Goal: Information Seeking & Learning: Find contact information

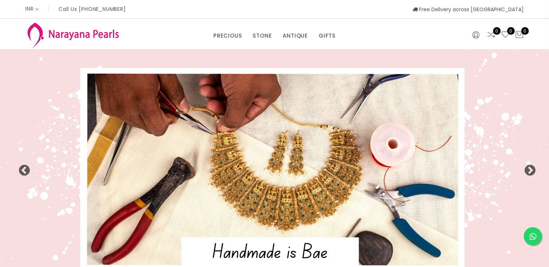
select select "INR"
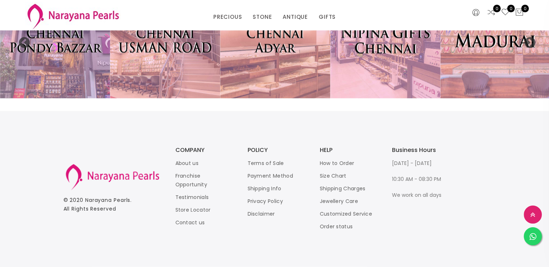
scroll to position [1619, 0]
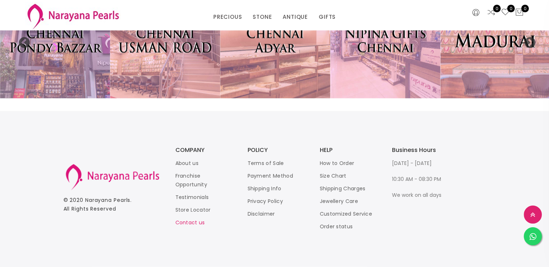
click at [180, 222] on link "Contact us" at bounding box center [191, 221] width 30 height 7
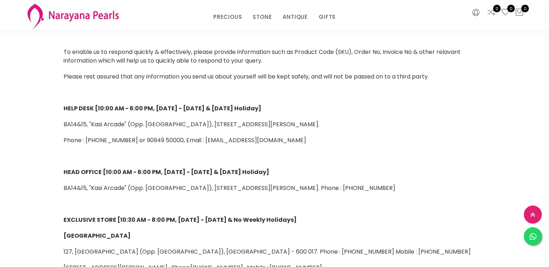
scroll to position [144, 0]
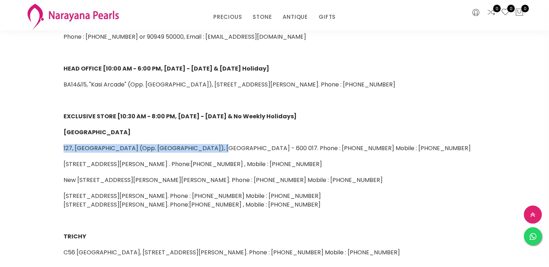
drag, startPoint x: 59, startPoint y: 148, endPoint x: 208, endPoint y: 149, distance: 148.8
click at [208, 149] on div "To enable us to respond quickly & effectively, please provide information such …" at bounding box center [274, 163] width 433 height 439
click at [244, 160] on span "[STREET_ADDRESS][PERSON_NAME] . Phone:[PHONE_NUMBER] , Mobile : [PHONE_NUMBER]" at bounding box center [193, 164] width 259 height 8
drag, startPoint x: 131, startPoint y: 179, endPoint x: 324, endPoint y: 178, distance: 193.2
click at [358, 178] on span "New [STREET_ADDRESS][PERSON_NAME][PERSON_NAME]. Phone : [PHONE_NUMBER] Mobile :…" at bounding box center [223, 180] width 319 height 8
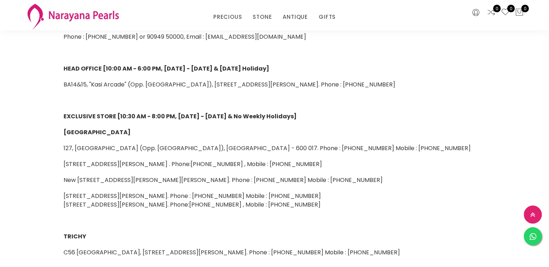
click at [166, 178] on span "New [STREET_ADDRESS][PERSON_NAME][PERSON_NAME]. Phone : [PHONE_NUMBER] Mobile :…" at bounding box center [223, 180] width 319 height 8
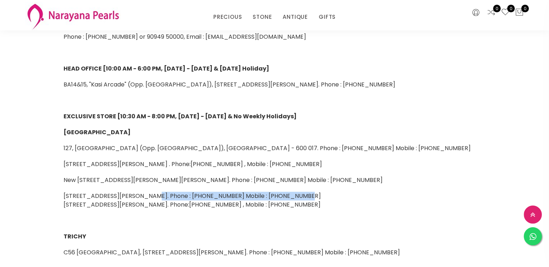
drag, startPoint x: 145, startPoint y: 191, endPoint x: 287, endPoint y: 194, distance: 141.6
click at [287, 194] on div "To enable us to respond quickly & effectively, please provide information such …" at bounding box center [274, 163] width 433 height 439
click at [289, 195] on span "[STREET_ADDRESS][PERSON_NAME]. Phone : [PHONE_NUMBER] Mobile : [PHONE_NUMBER]" at bounding box center [192, 195] width 257 height 8
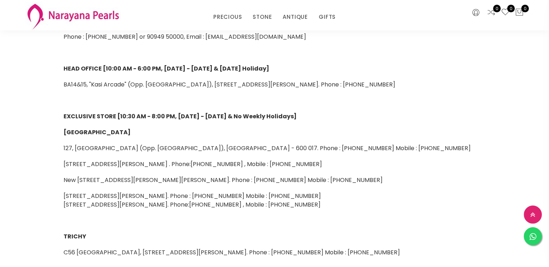
drag, startPoint x: 310, startPoint y: 204, endPoint x: 316, endPoint y: 204, distance: 5.8
click at [316, 204] on span "[STREET_ADDRESS][PERSON_NAME]. Phone:[PHONE_NUMBER] , Mobile : [PHONE_NUMBER]" at bounding box center [192, 204] width 257 height 8
click at [272, 220] on p at bounding box center [275, 220] width 423 height 9
drag, startPoint x: 257, startPoint y: 178, endPoint x: 355, endPoint y: 178, distance: 97.9
click at [352, 178] on span "New [STREET_ADDRESS][PERSON_NAME][PERSON_NAME]. Phone : [PHONE_NUMBER] Mobile :…" at bounding box center [223, 180] width 319 height 8
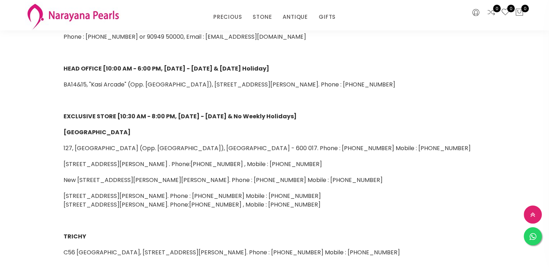
click at [185, 183] on span "New [STREET_ADDRESS][PERSON_NAME][PERSON_NAME]. Phone : [PHONE_NUMBER] Mobile :…" at bounding box center [223, 180] width 319 height 8
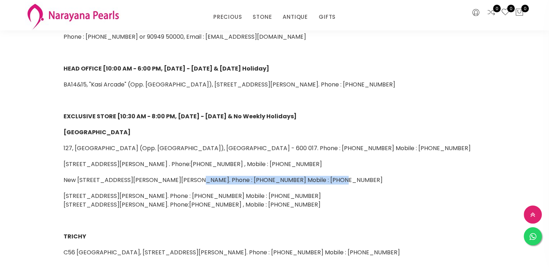
drag, startPoint x: 185, startPoint y: 180, endPoint x: 325, endPoint y: 180, distance: 140.1
click at [325, 180] on span "New [STREET_ADDRESS][PERSON_NAME][PERSON_NAME]. Phone : [PHONE_NUMBER] Mobile :…" at bounding box center [223, 180] width 319 height 8
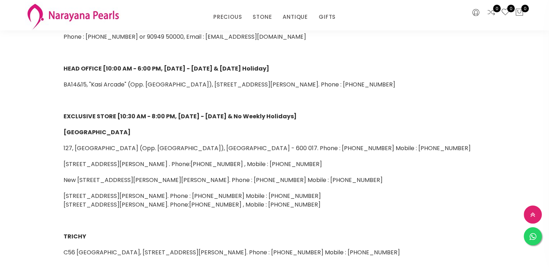
click at [250, 191] on span "[STREET_ADDRESS][PERSON_NAME]. Phone : [PHONE_NUMBER] Mobile : [PHONE_NUMBER]" at bounding box center [192, 195] width 257 height 8
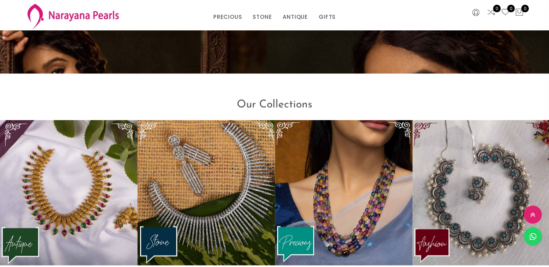
scroll to position [788, 0]
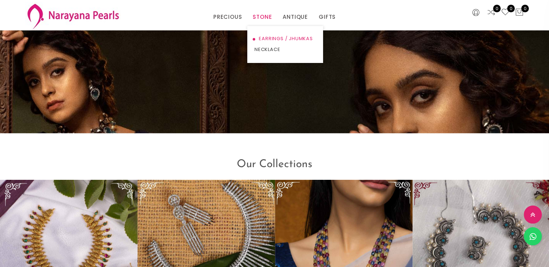
click at [263, 38] on link "EARRINGS / JHUMKAS" at bounding box center [285, 38] width 61 height 11
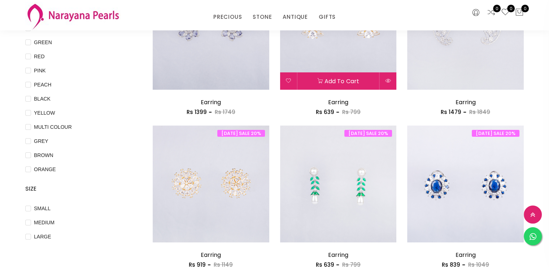
scroll to position [181, 0]
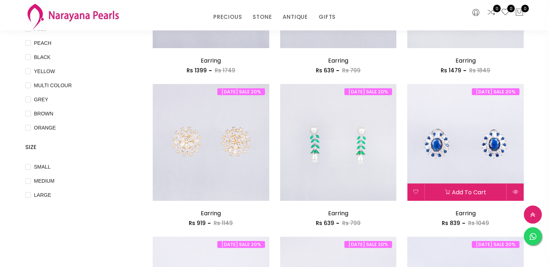
click at [459, 145] on img at bounding box center [465, 142] width 117 height 117
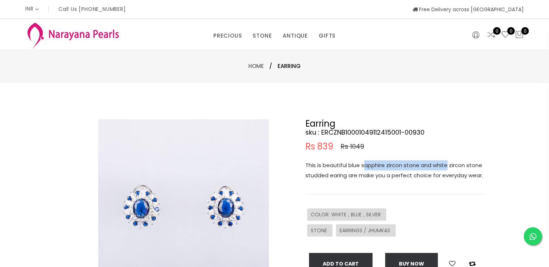
drag, startPoint x: 365, startPoint y: 165, endPoint x: 456, endPoint y: 166, distance: 91.7
click at [449, 166] on p "This is beautiful blue sapphire zircon stone and white zircon stone studded ear…" at bounding box center [396, 170] width 181 height 20
click at [456, 166] on p "This is beautiful blue sapphire zircon stone and white zircon stone studded ear…" at bounding box center [396, 170] width 181 height 20
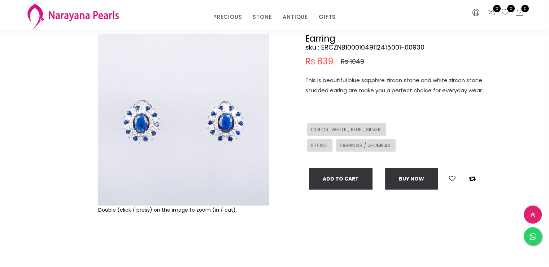
scroll to position [72, 0]
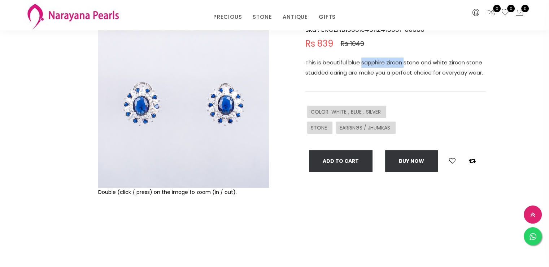
drag, startPoint x: 363, startPoint y: 60, endPoint x: 420, endPoint y: 60, distance: 57.1
click at [407, 60] on p "This is beautiful blue sapphire zircon stone and white zircon stone studded ear…" at bounding box center [396, 67] width 181 height 20
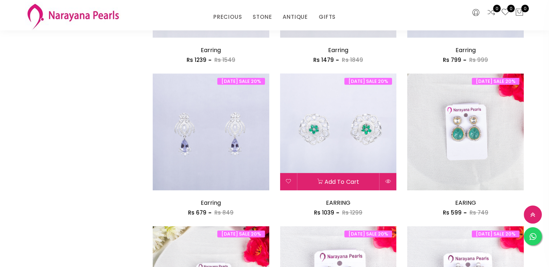
scroll to position [506, 0]
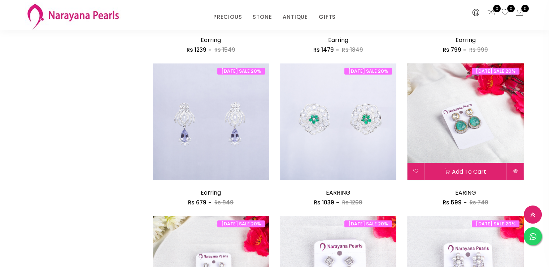
click at [490, 135] on img at bounding box center [465, 121] width 117 height 117
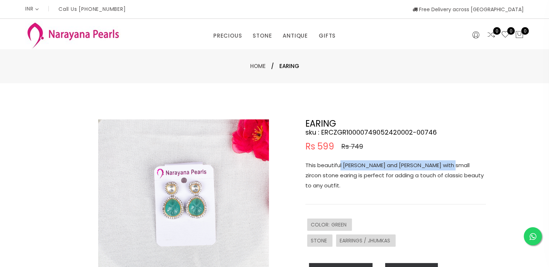
drag, startPoint x: 341, startPoint y: 165, endPoint x: 450, endPoint y: 165, distance: 109.1
click at [450, 165] on p "This beautiful [PERSON_NAME] and [PERSON_NAME] with small zircon stone earing i…" at bounding box center [396, 175] width 181 height 30
click at [456, 165] on p "This beautiful [PERSON_NAME] and [PERSON_NAME] with small zircon stone earing i…" at bounding box center [396, 175] width 181 height 30
click at [471, 167] on p "This beautiful [PERSON_NAME] and [PERSON_NAME] with small zircon stone earing i…" at bounding box center [396, 175] width 181 height 30
click at [423, 173] on p "This beautiful [PERSON_NAME] and [PERSON_NAME] with small zircon stone earing i…" at bounding box center [396, 175] width 181 height 30
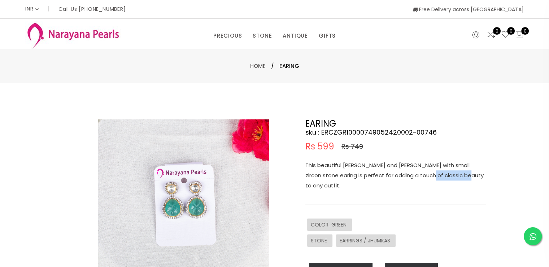
drag, startPoint x: 415, startPoint y: 176, endPoint x: 451, endPoint y: 177, distance: 36.8
click at [451, 177] on p "This beautiful [PERSON_NAME] and [PERSON_NAME] with small zircon stone earing i…" at bounding box center [396, 175] width 181 height 30
click at [452, 177] on p "This beautiful [PERSON_NAME] and [PERSON_NAME] with small zircon stone earing i…" at bounding box center [396, 175] width 181 height 30
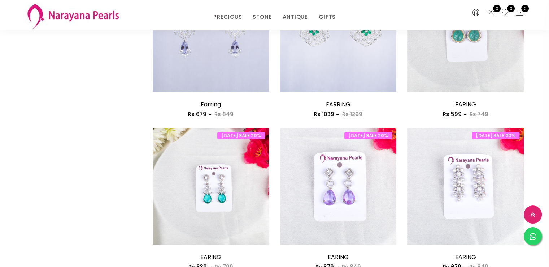
scroll to position [545, 0]
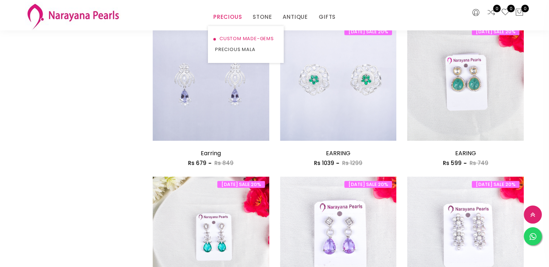
click at [229, 37] on link "CUSTOM MADE-GEMS" at bounding box center [245, 38] width 61 height 11
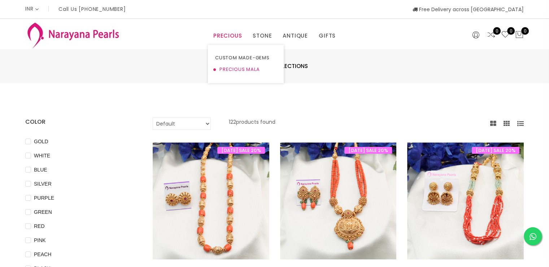
click at [228, 68] on link "PRECIOUS MALA" at bounding box center [245, 70] width 61 height 12
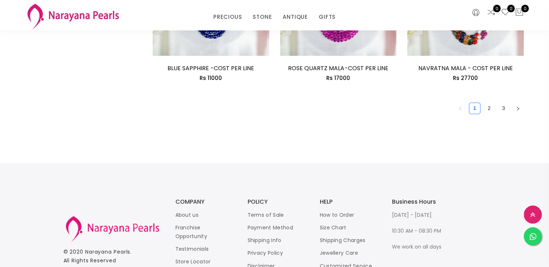
scroll to position [1159, 0]
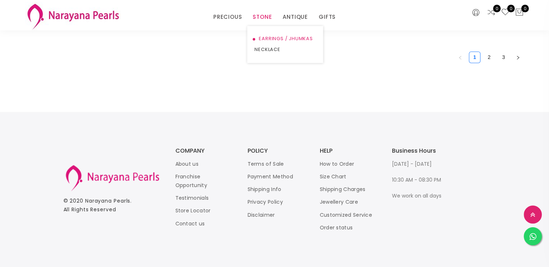
click at [268, 36] on link "EARRINGS / JHUMKAS" at bounding box center [285, 38] width 61 height 11
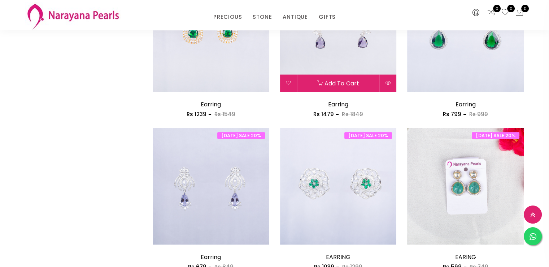
scroll to position [415, 0]
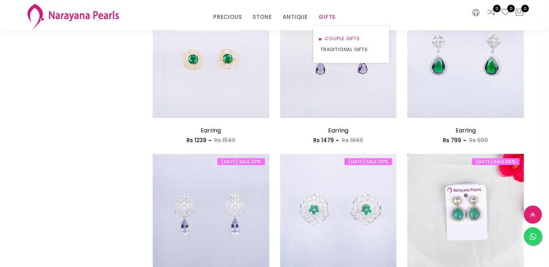
click at [335, 36] on link "COUPLE GIFTS" at bounding box center [351, 38] width 61 height 11
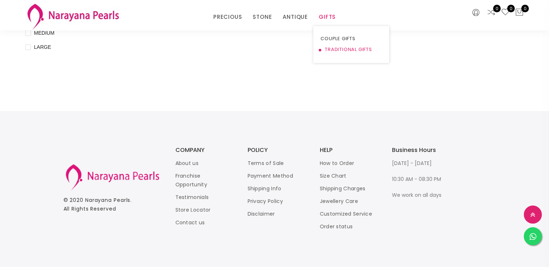
scroll to position [415, 0]
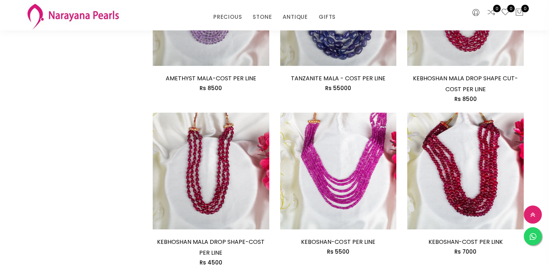
scroll to position [728, 0]
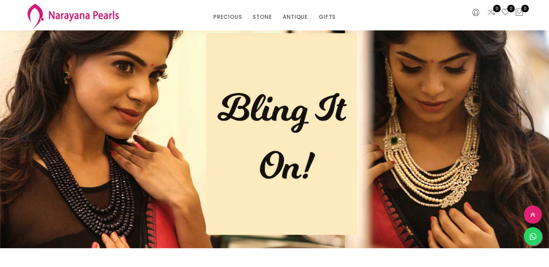
scroll to position [788, 0]
